Goal: Book appointment/travel/reservation

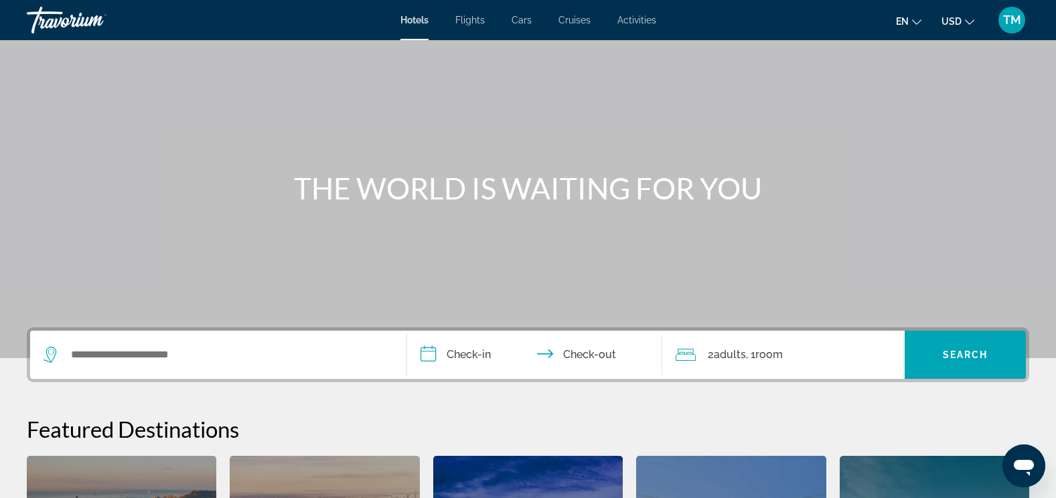
scroll to position [40, 0]
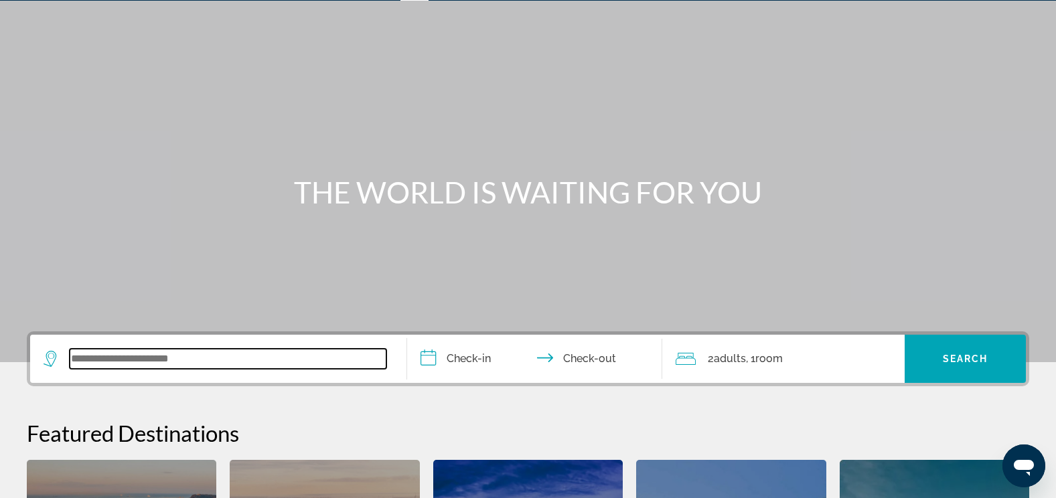
click at [145, 360] on input "Search widget" at bounding box center [228, 359] width 317 height 20
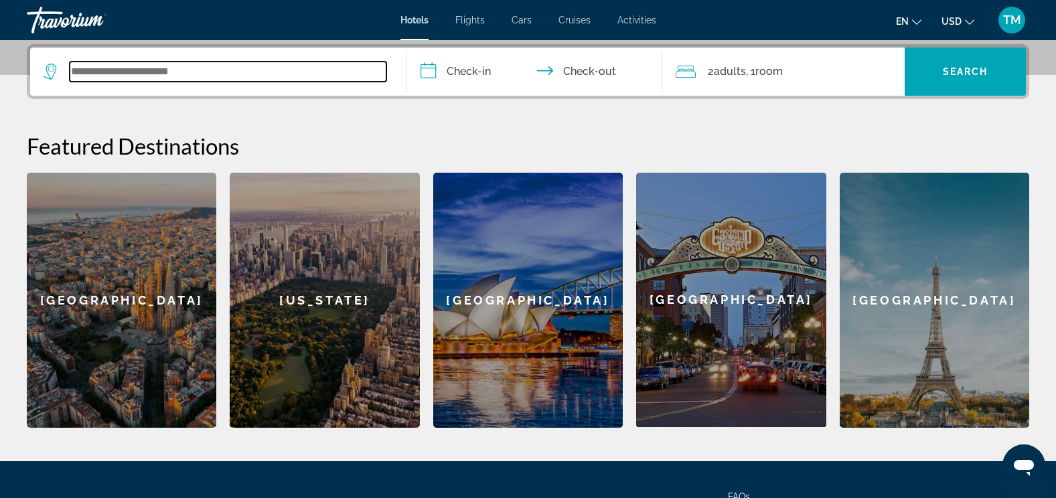
scroll to position [328, 0]
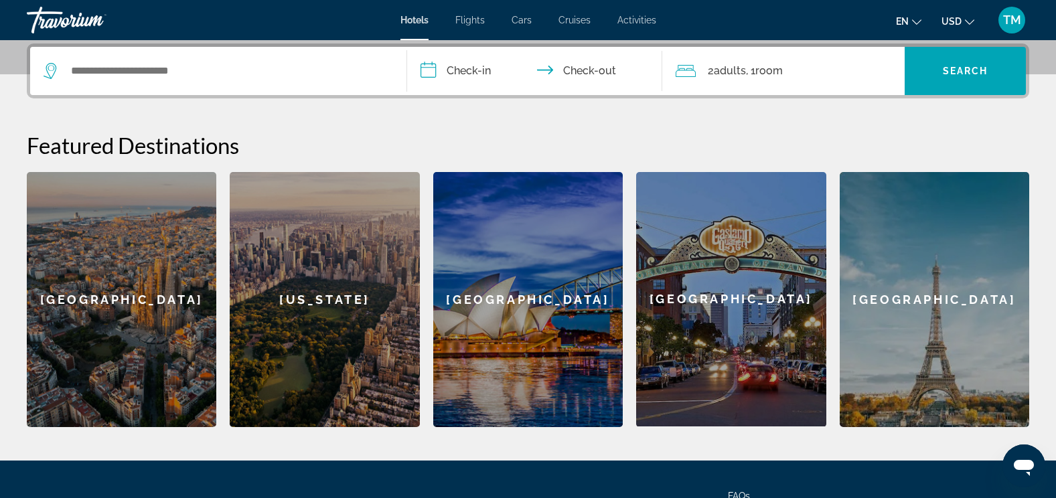
click at [255, 278] on div "[US_STATE]" at bounding box center [325, 299] width 190 height 255
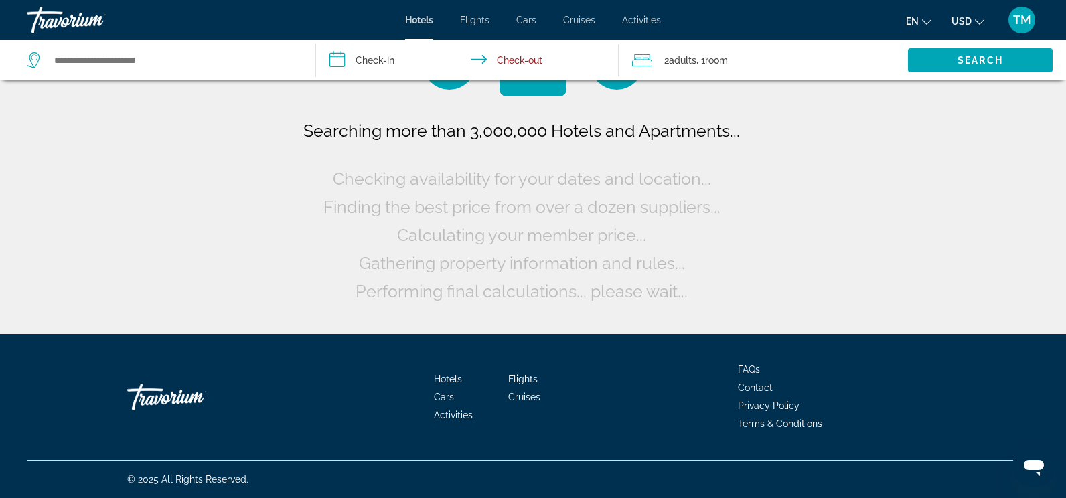
click at [255, 278] on div "Searching more than 3,000,000 Hotels and Apartments... Checking availability fo…" at bounding box center [533, 167] width 1066 height 334
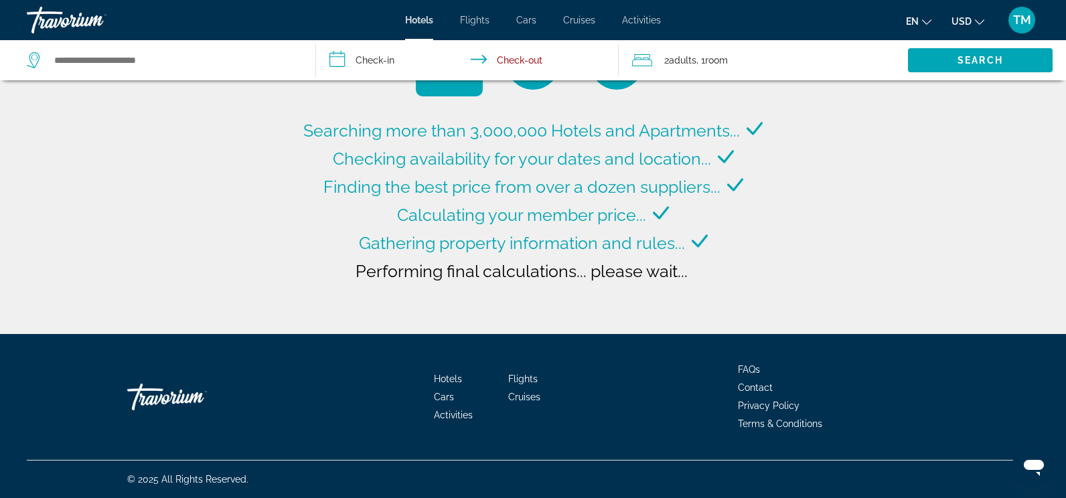
type input "**********"
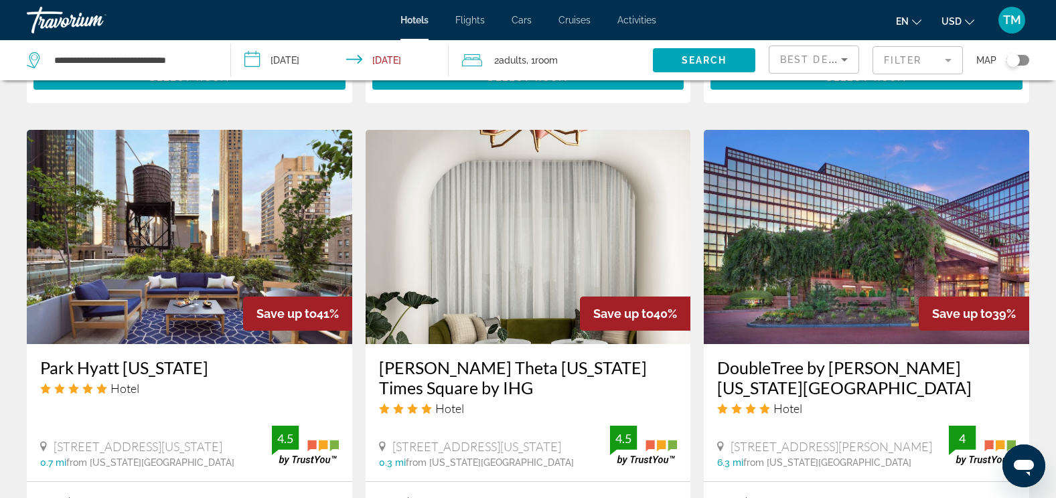
scroll to position [1029, 0]
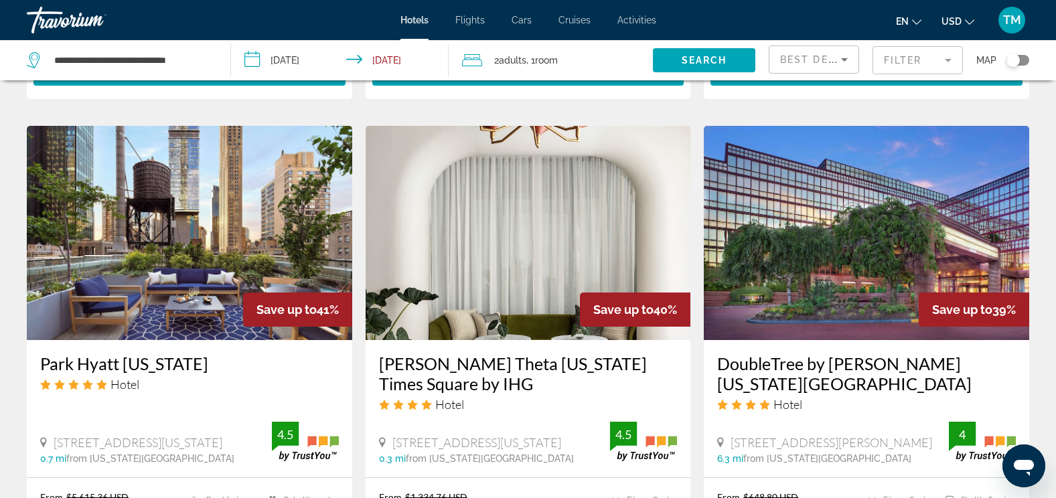
click at [845, 182] on img "Main content" at bounding box center [867, 233] width 326 height 214
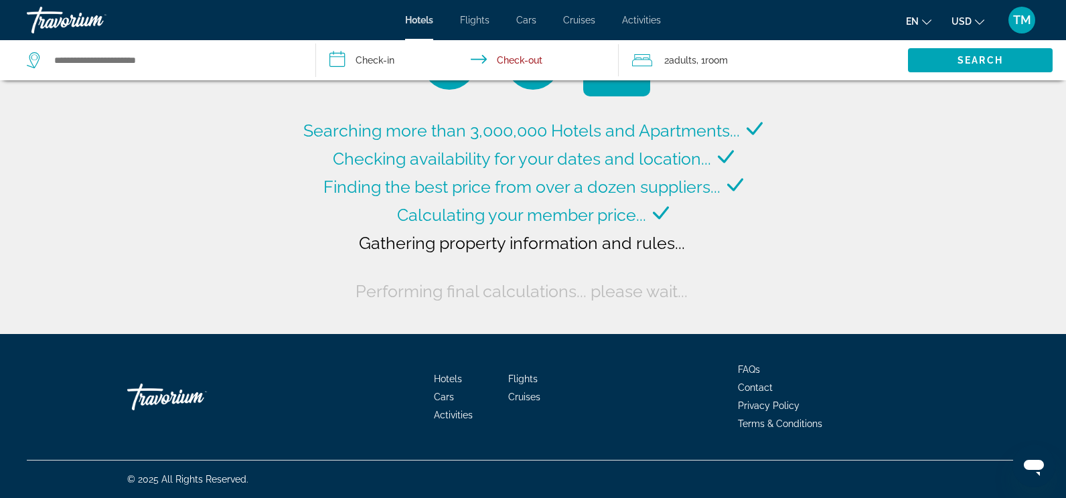
click at [0, 114] on html "**********" at bounding box center [533, 249] width 1066 height 498
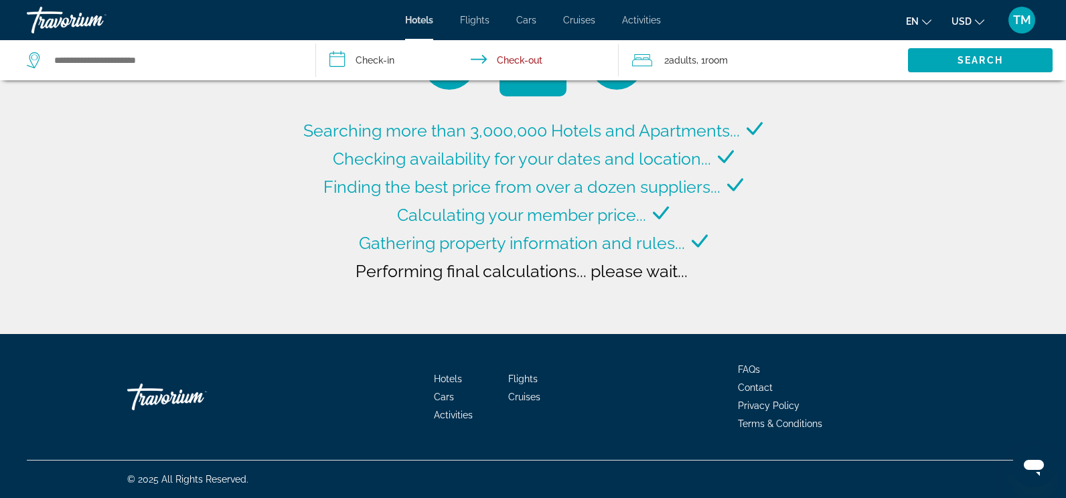
type input "**********"
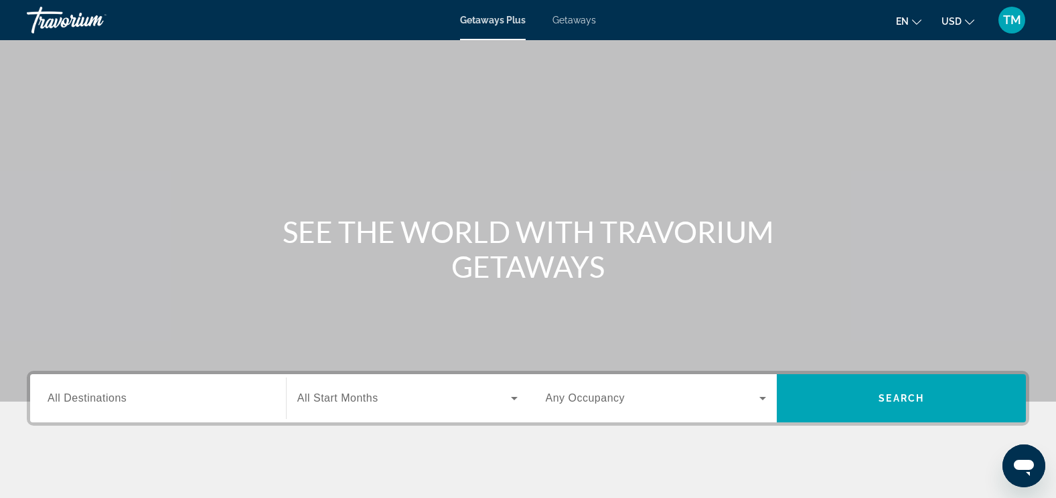
click at [103, 395] on span "All Destinations" at bounding box center [87, 397] width 79 height 11
click at [103, 395] on input "Destination All Destinations" at bounding box center [158, 399] width 221 height 16
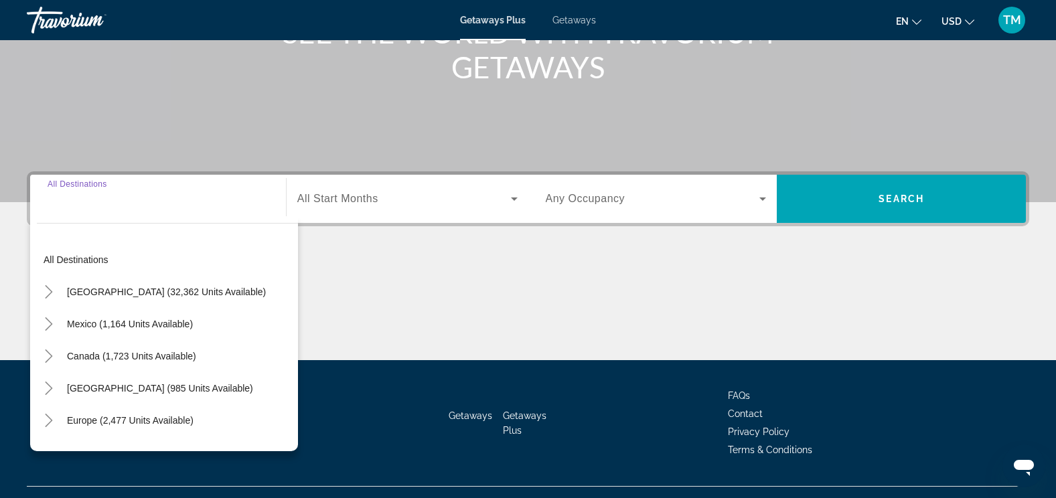
scroll to position [226, 0]
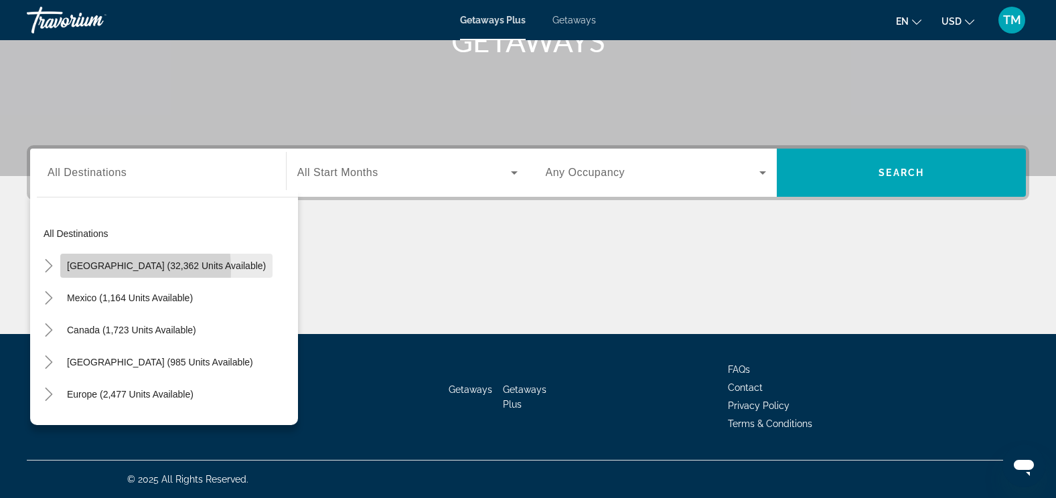
click at [90, 270] on span "[GEOGRAPHIC_DATA] (32,362 units available)" at bounding box center [166, 266] width 199 height 11
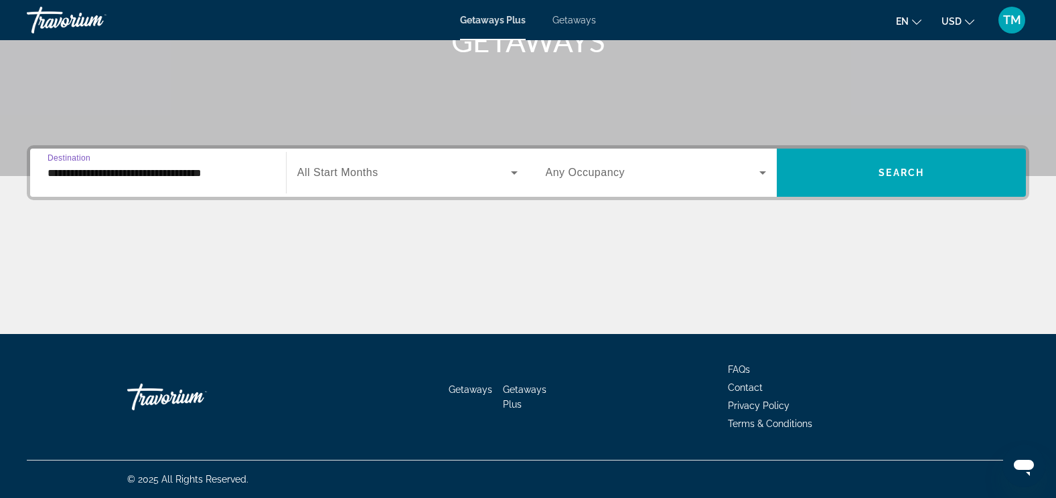
click at [104, 177] on input "**********" at bounding box center [158, 173] width 221 height 16
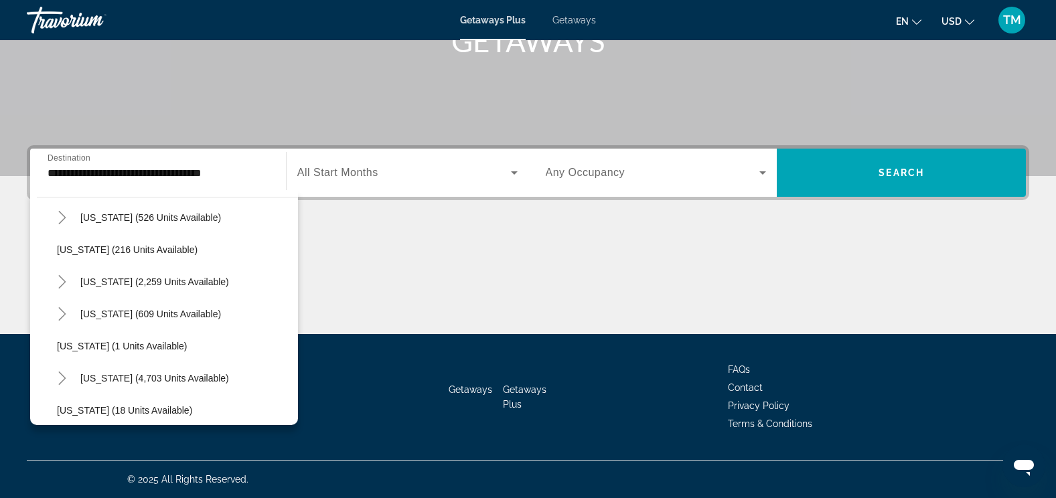
scroll to position [107, 0]
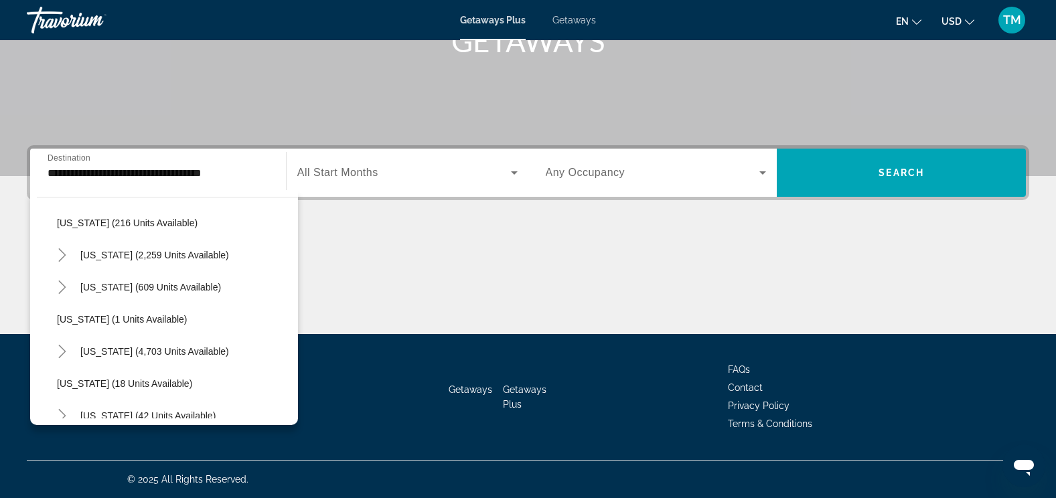
click at [289, 419] on div "All destinations United States (32,362 units available) Arizona (526 units avai…" at bounding box center [164, 307] width 268 height 235
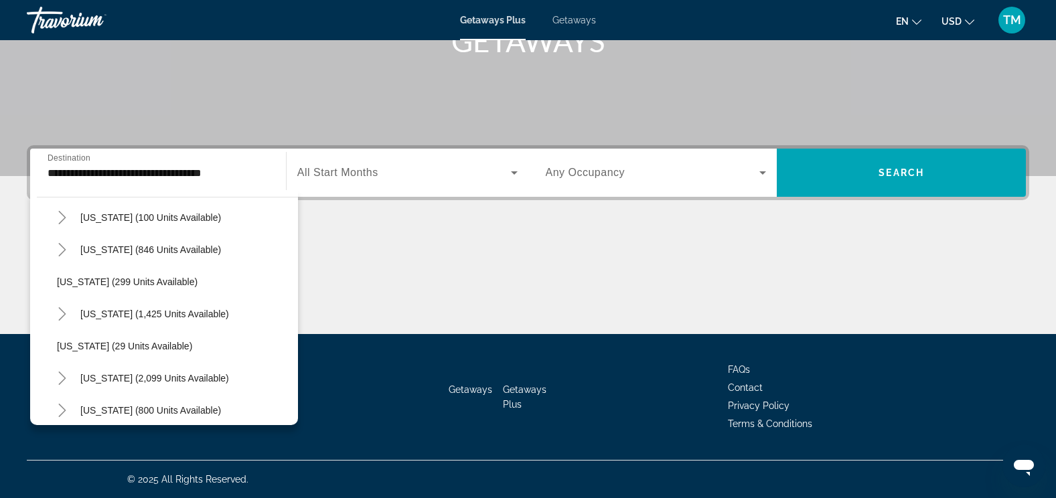
scroll to position [911, 0]
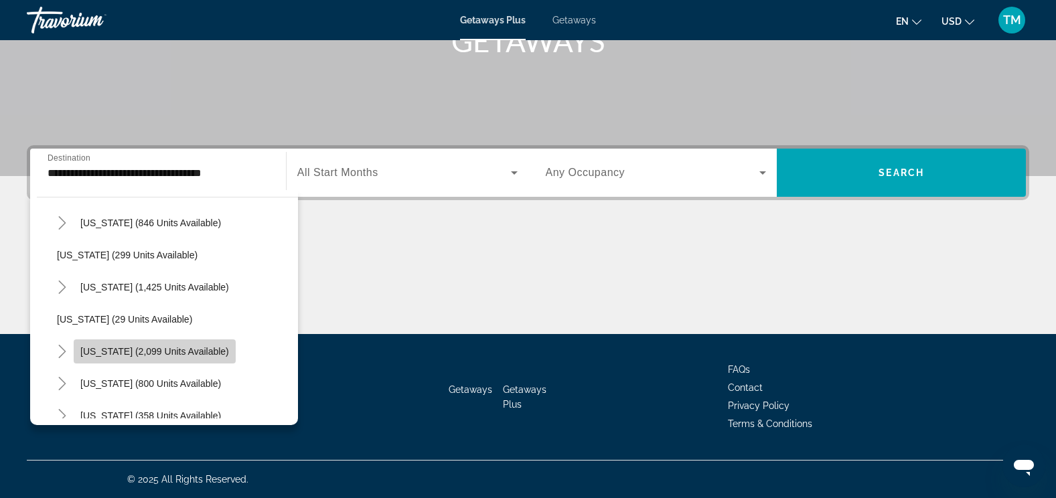
click at [94, 350] on span "South Carolina (2,099 units available)" at bounding box center [154, 351] width 149 height 11
type input "**********"
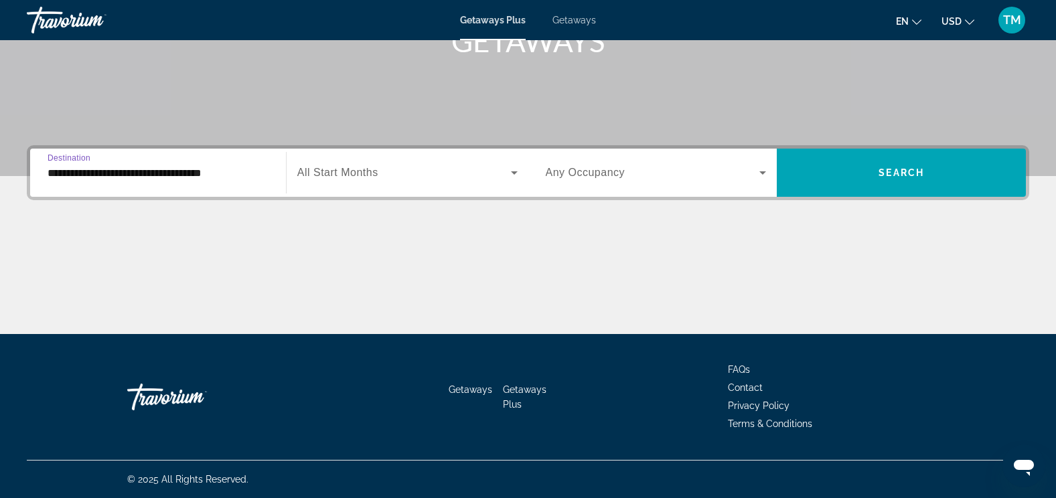
click at [516, 171] on icon "Search widget" at bounding box center [514, 173] width 16 height 16
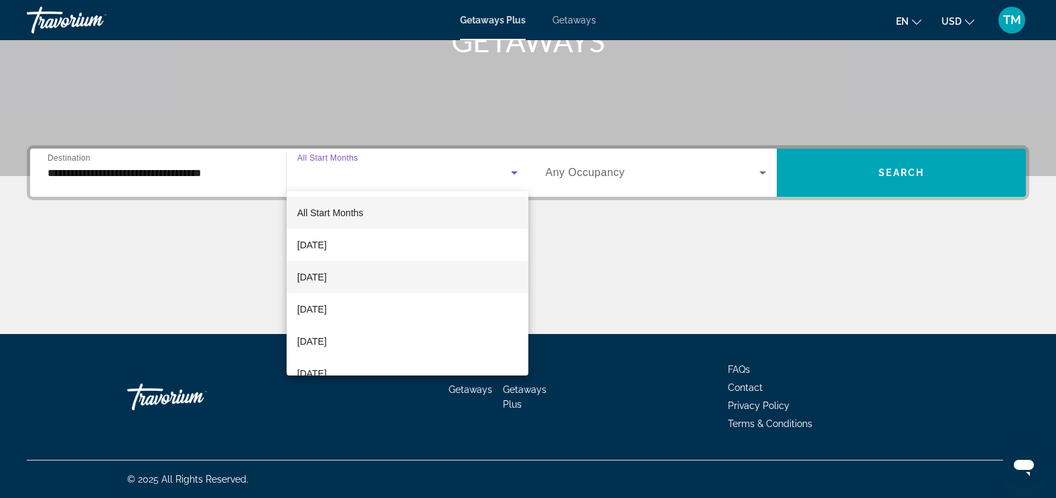
click at [461, 265] on mat-option "October 2025" at bounding box center [408, 277] width 242 height 32
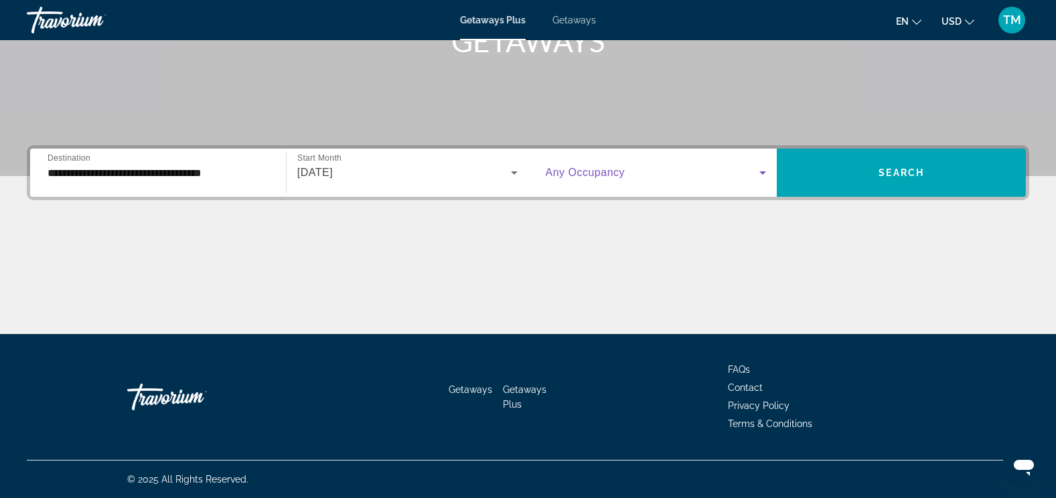
click at [764, 173] on icon "Search widget" at bounding box center [763, 172] width 7 height 3
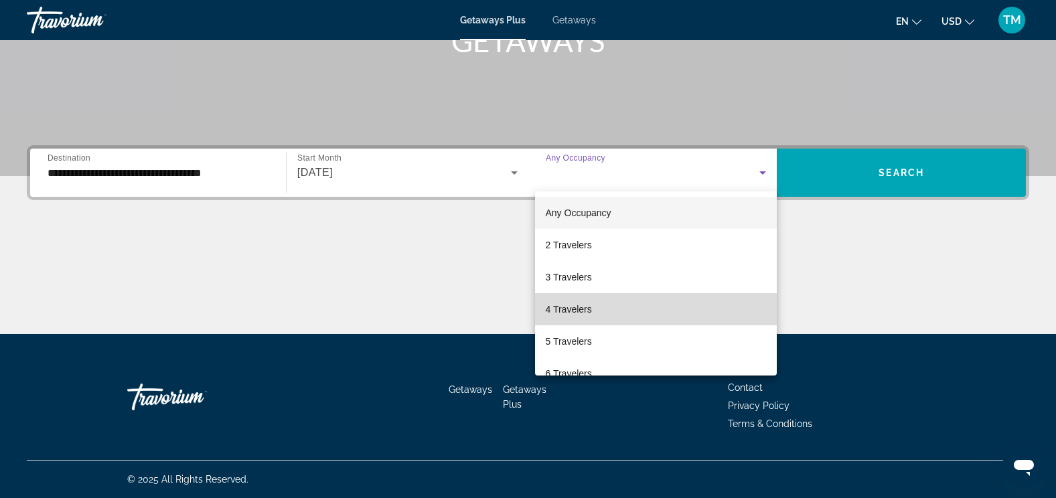
click at [701, 297] on mat-option "4 Travelers" at bounding box center [656, 309] width 242 height 32
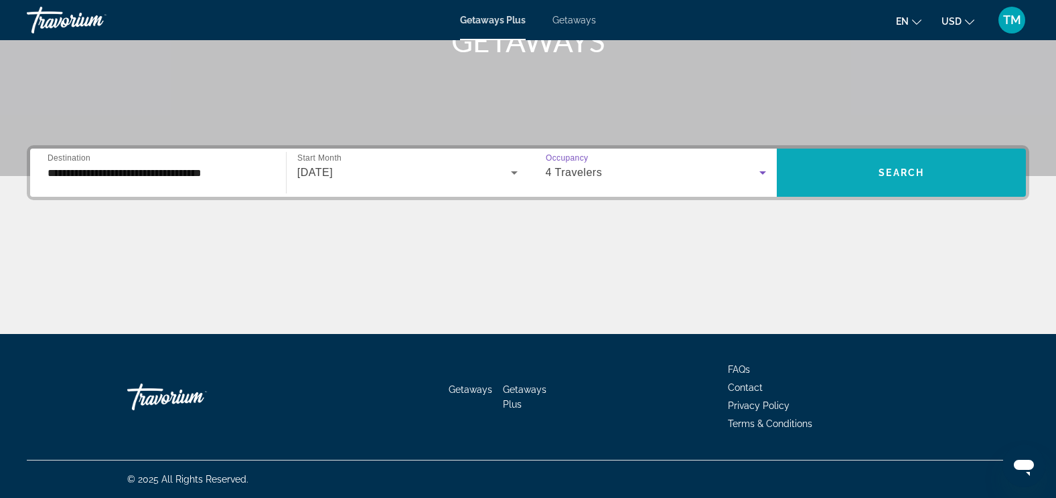
click at [889, 166] on span "Search widget" at bounding box center [901, 173] width 249 height 32
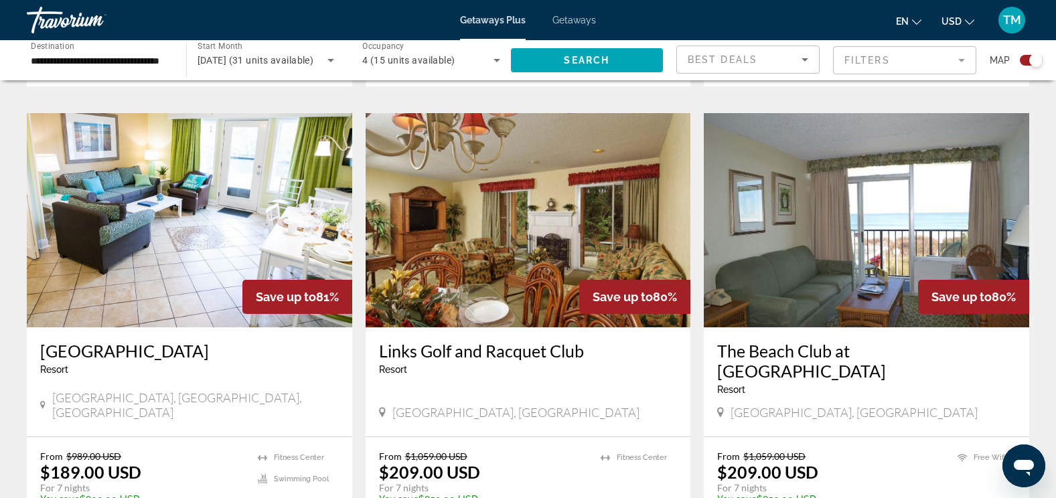
scroll to position [925, 0]
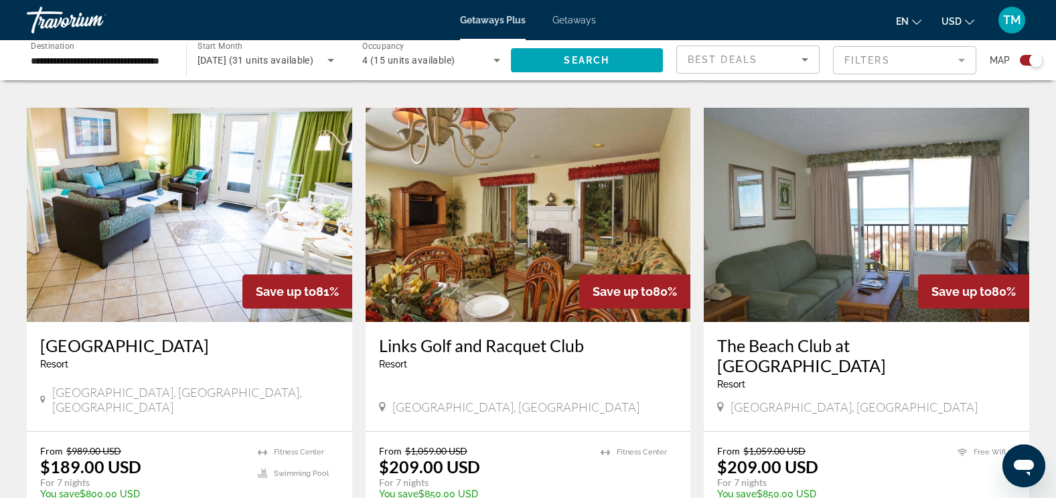
click at [222, 276] on img "Main content" at bounding box center [190, 215] width 326 height 214
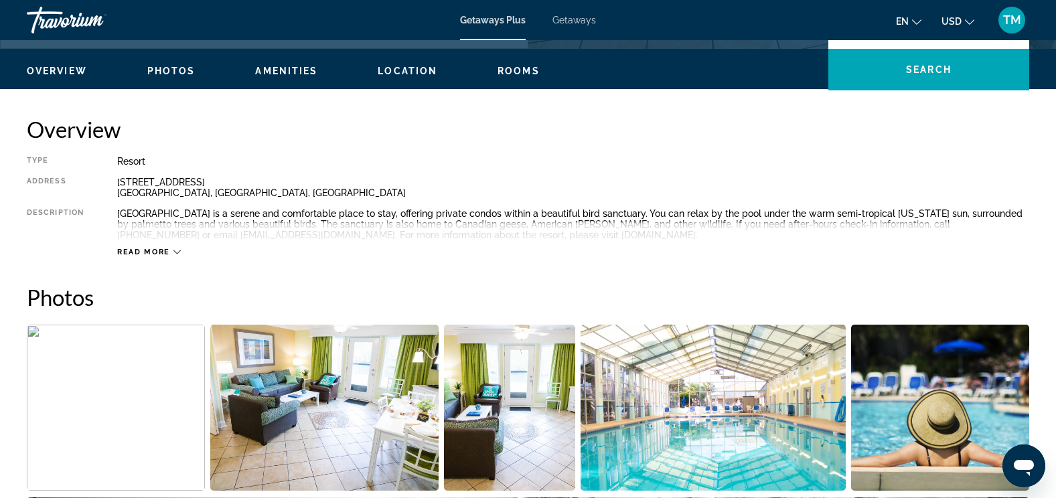
scroll to position [455, 0]
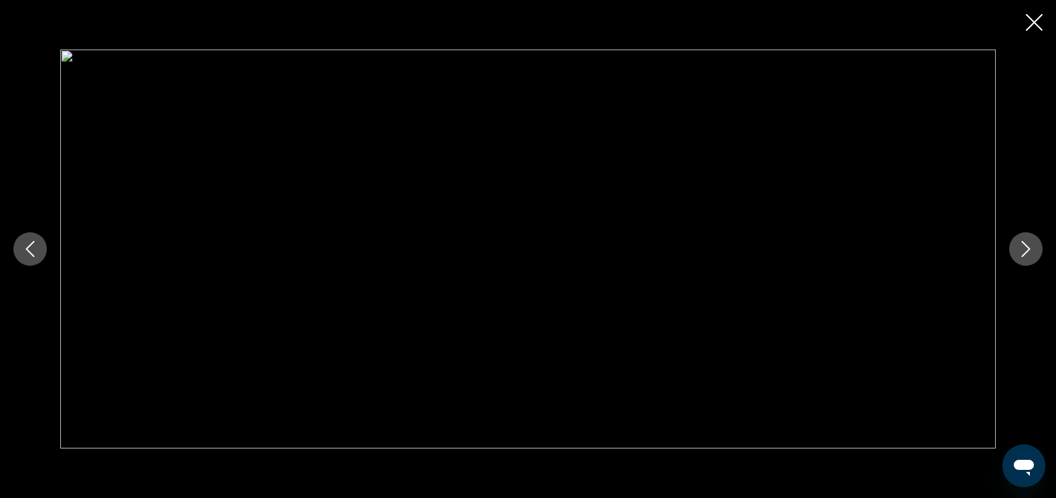
click at [1029, 253] on icon "Next image" at bounding box center [1026, 249] width 16 height 16
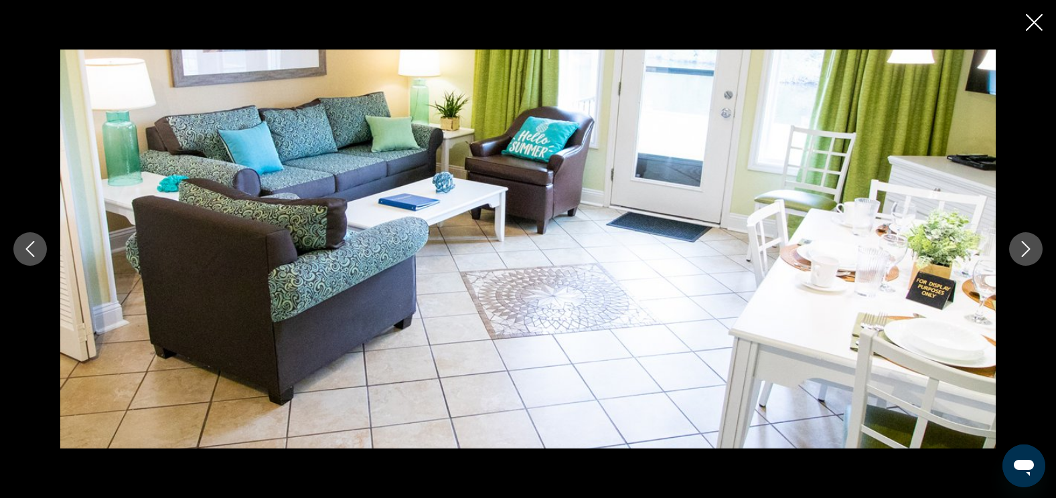
click at [1029, 253] on icon "Next image" at bounding box center [1026, 249] width 16 height 16
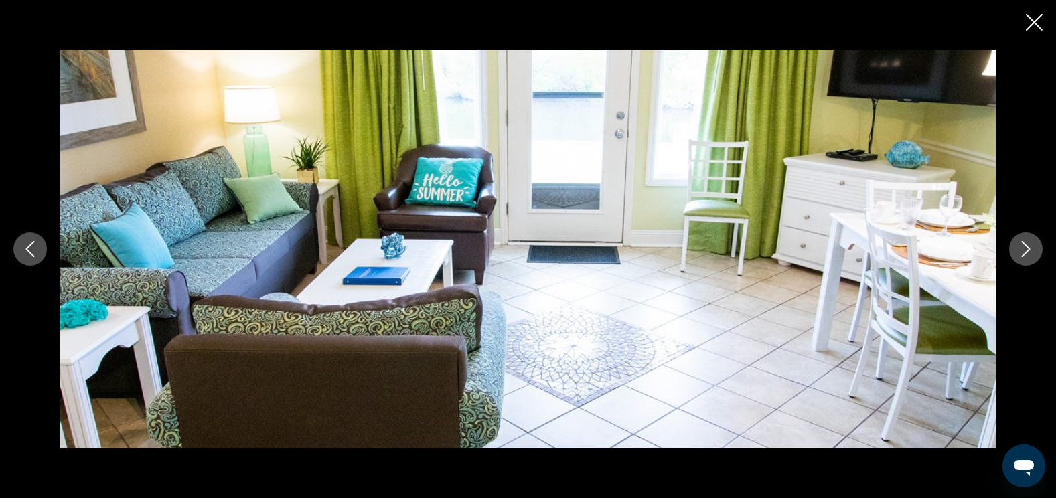
click at [1029, 253] on icon "Next image" at bounding box center [1026, 249] width 16 height 16
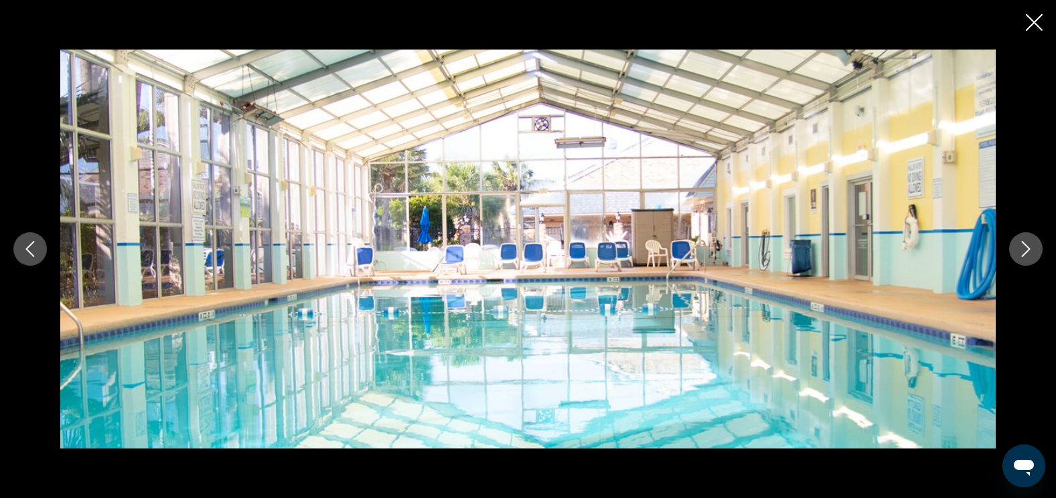
click at [1029, 253] on icon "Next image" at bounding box center [1026, 249] width 16 height 16
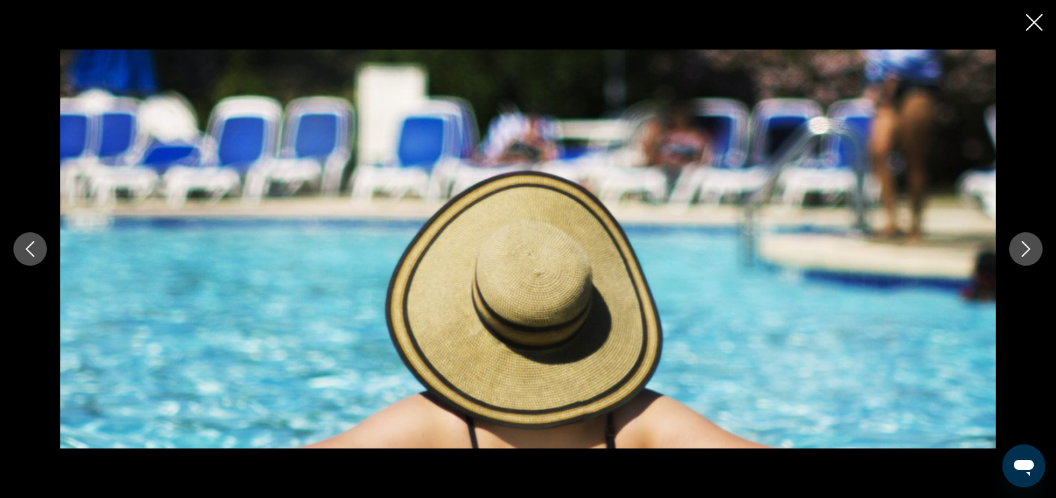
click at [1029, 253] on icon "Next image" at bounding box center [1026, 249] width 16 height 16
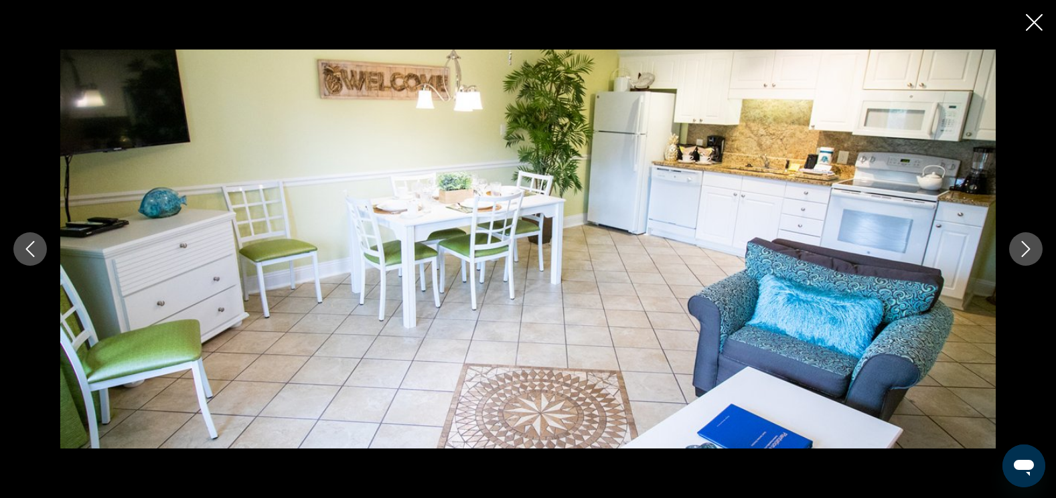
click at [1029, 253] on icon "Next image" at bounding box center [1026, 249] width 16 height 16
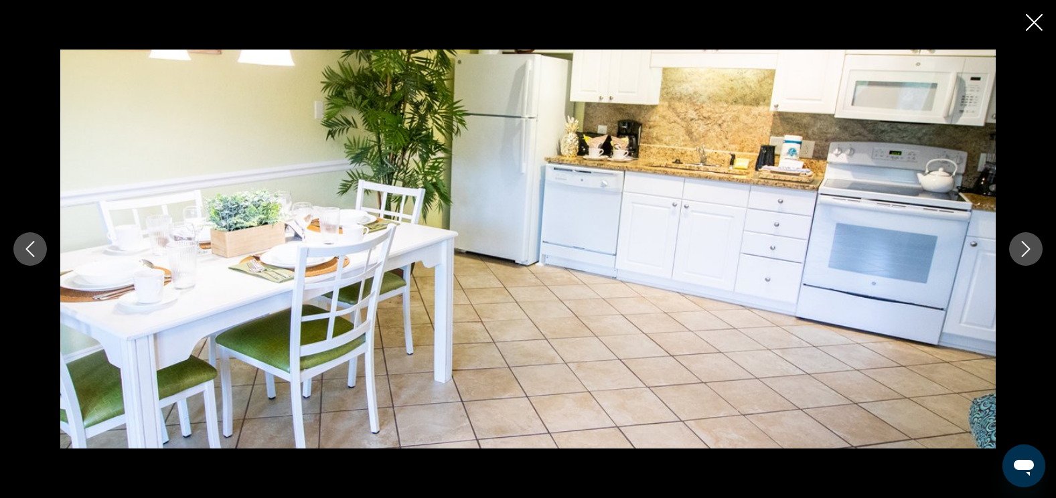
click at [1029, 253] on icon "Next image" at bounding box center [1026, 249] width 16 height 16
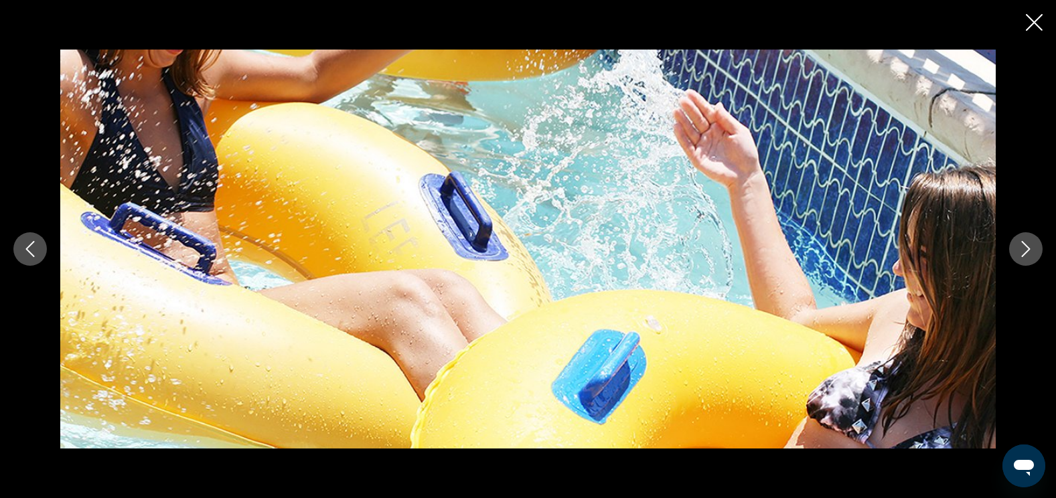
click at [1029, 253] on icon "Next image" at bounding box center [1026, 249] width 16 height 16
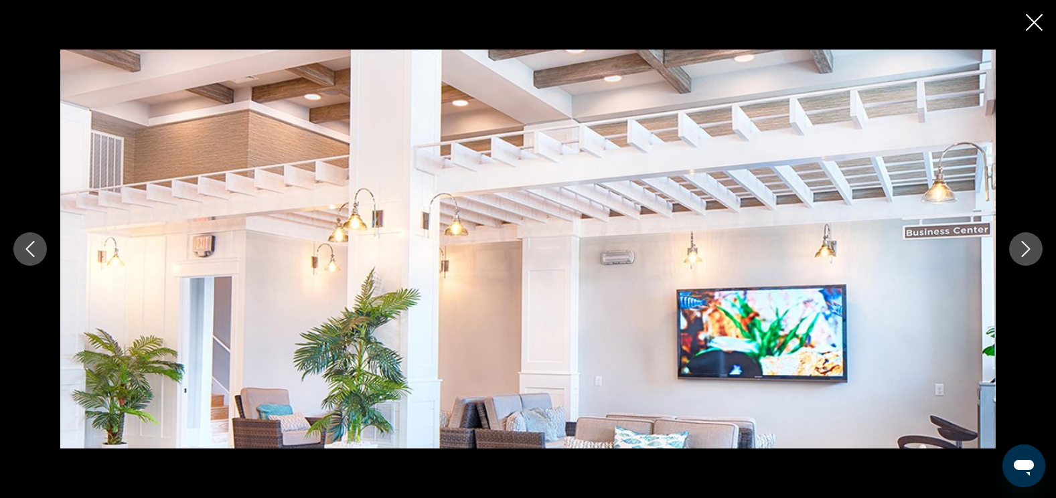
click at [1029, 253] on icon "Next image" at bounding box center [1026, 249] width 16 height 16
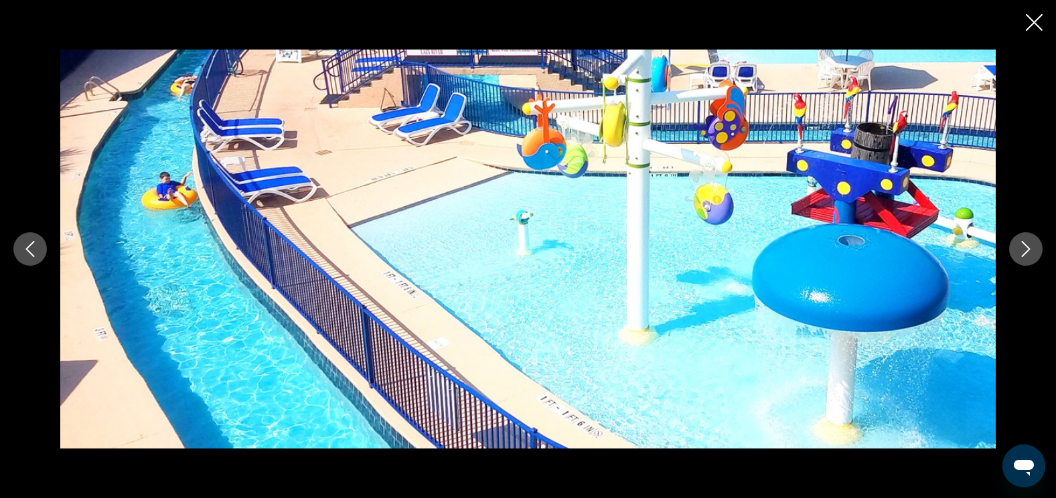
click at [1029, 253] on icon "Next image" at bounding box center [1026, 249] width 16 height 16
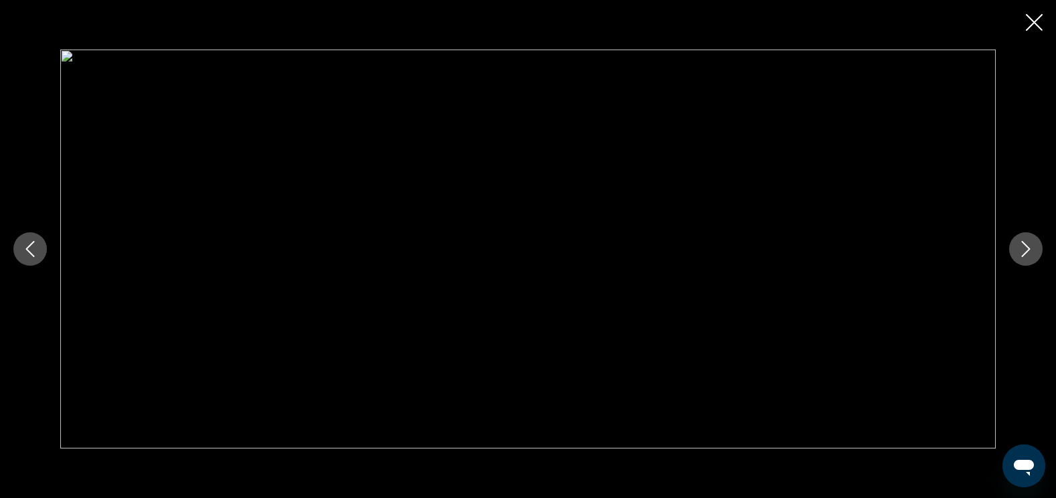
click at [1029, 253] on icon "Next image" at bounding box center [1026, 249] width 16 height 16
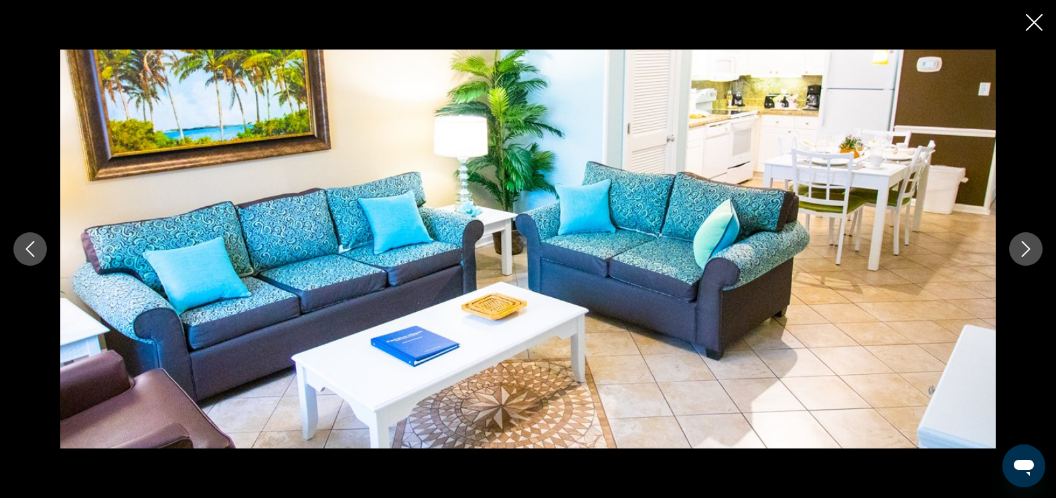
click at [1031, 20] on icon "Close slideshow" at bounding box center [1034, 22] width 17 height 17
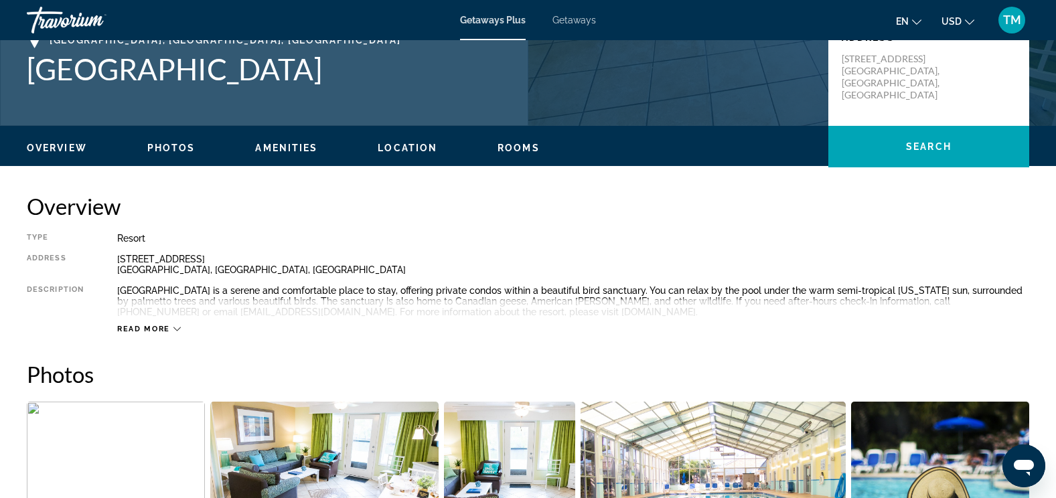
scroll to position [0, 0]
